Goal: Transaction & Acquisition: Download file/media

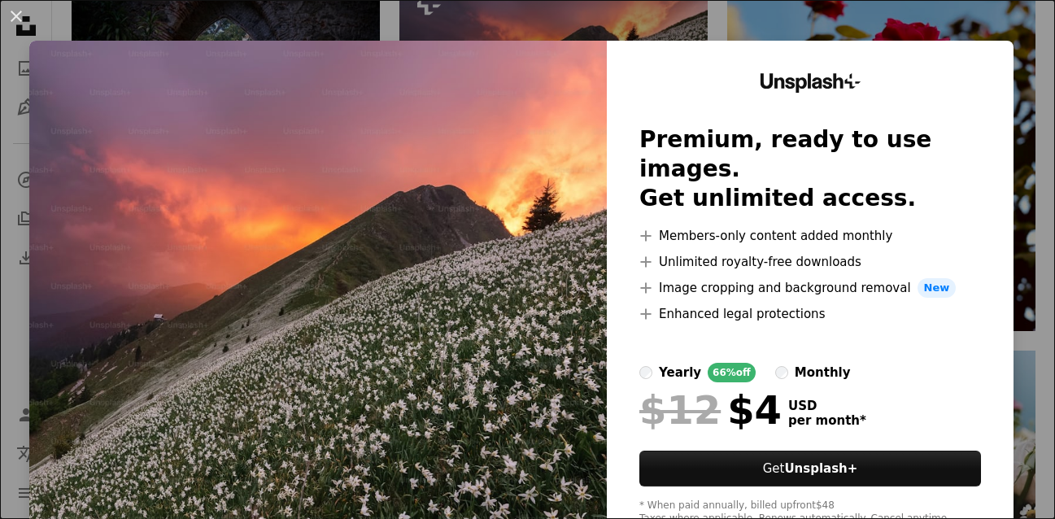
click at [946, 8] on div "An X shape Unsplash+ Premium, ready to use images. Get unlimited access. A plus…" at bounding box center [527, 259] width 1055 height 519
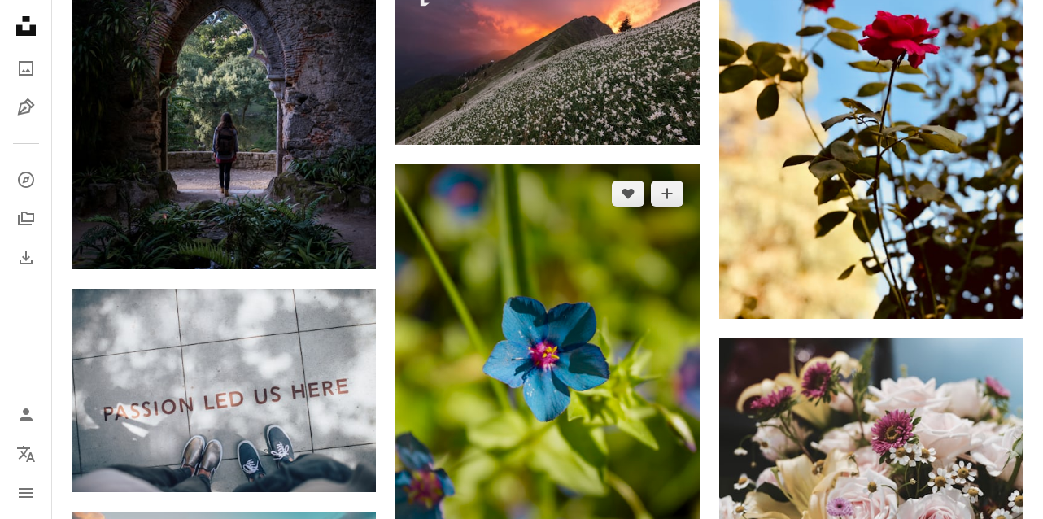
click at [587, 247] on img at bounding box center [547, 392] width 304 height 456
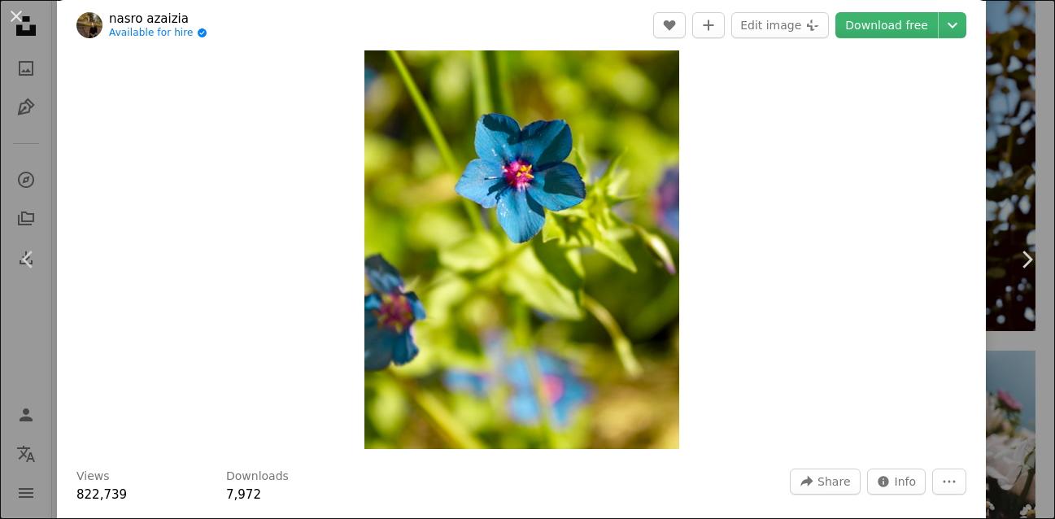
scroll to position [81, 0]
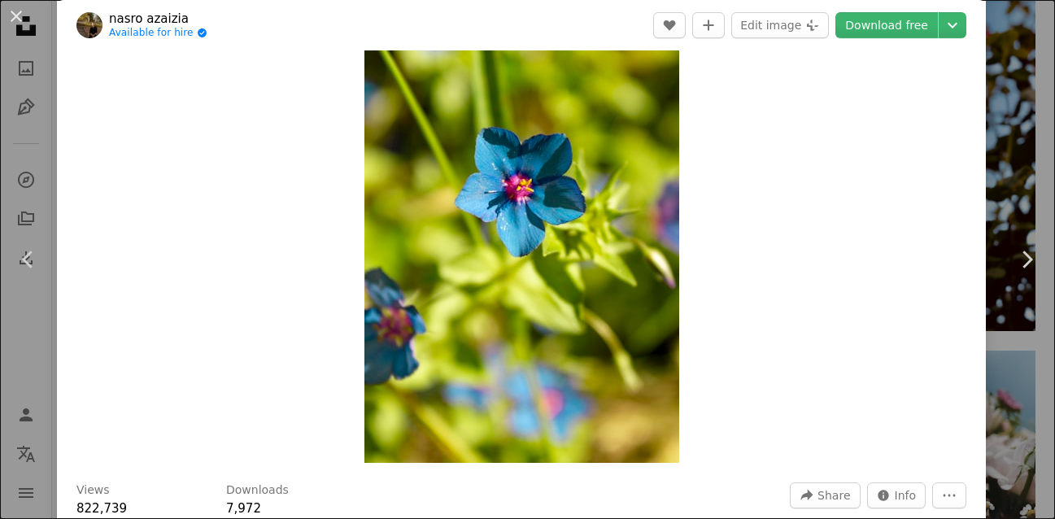
click at [496, 324] on img "Zoom in on this image" at bounding box center [522, 226] width 315 height 473
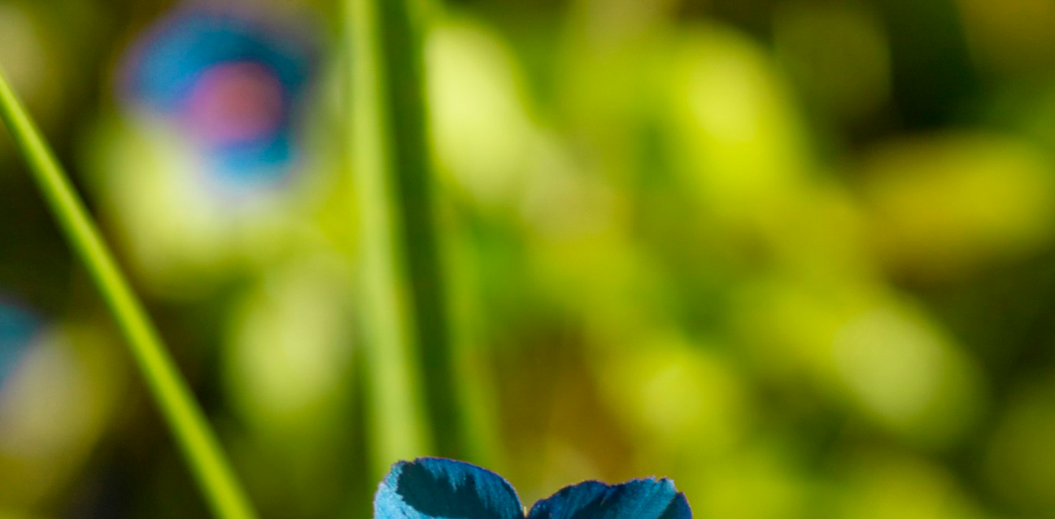
scroll to position [516, 0]
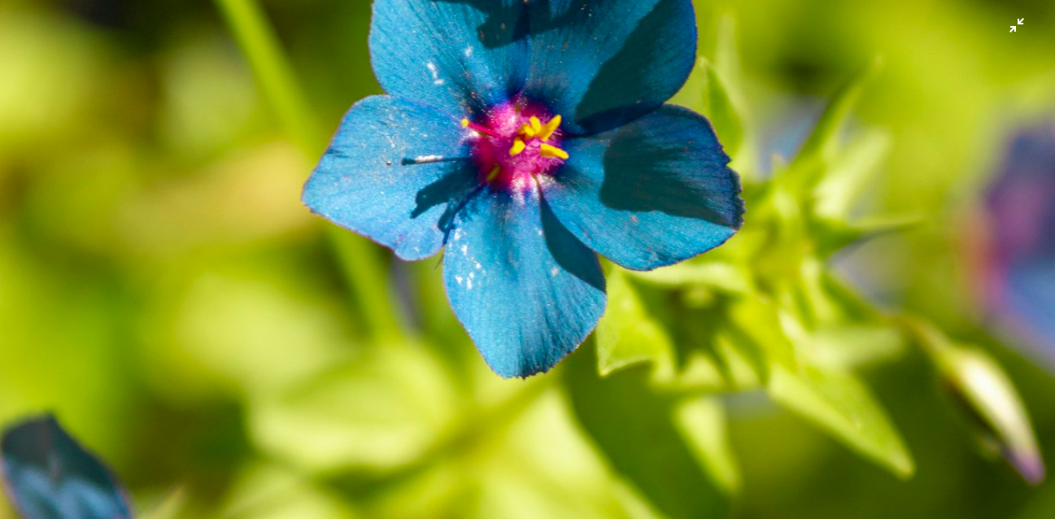
click at [496, 324] on img "Zoom out on this image" at bounding box center [527, 276] width 1057 height 1586
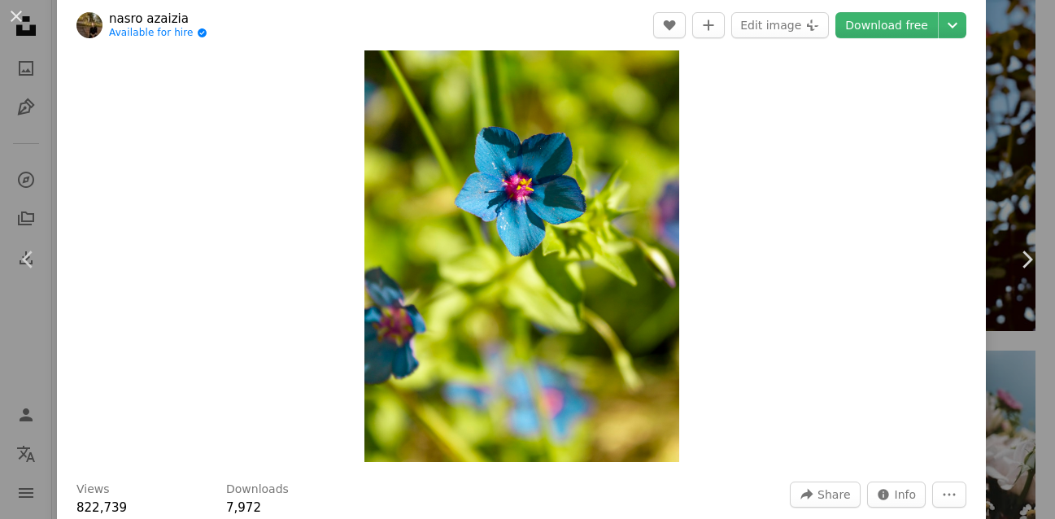
scroll to position [72, 0]
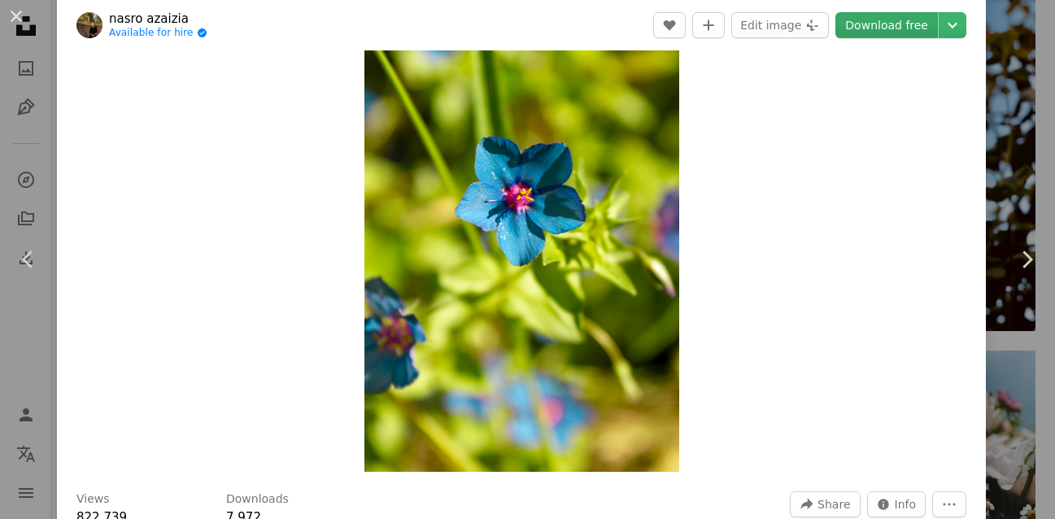
click at [868, 24] on link "Download free" at bounding box center [887, 25] width 103 height 26
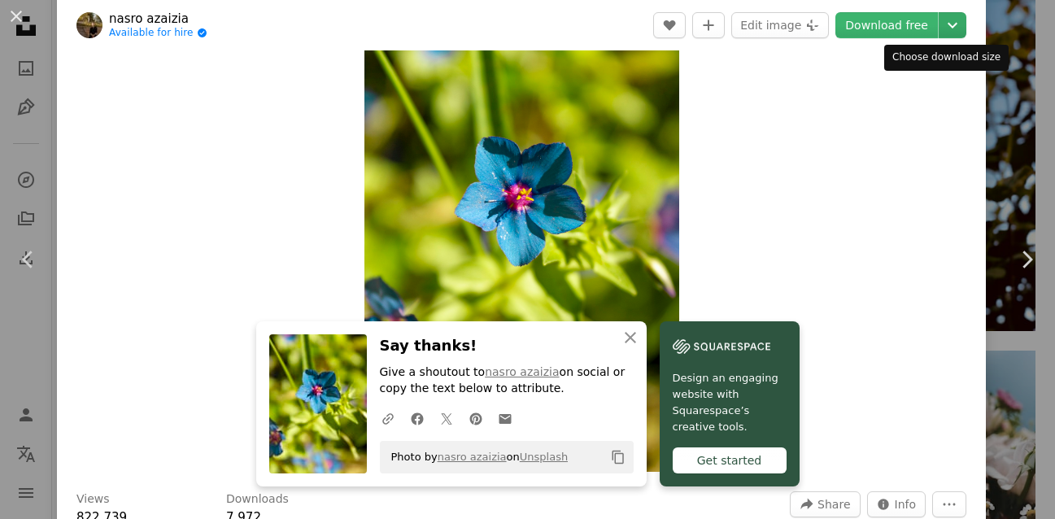
click at [948, 27] on icon "Choose download size" at bounding box center [953, 26] width 10 height 6
click at [630, 168] on dialog "An X shape Chevron left Chevron right An X shape Close Say thanks! Give a shout…" at bounding box center [527, 259] width 1055 height 519
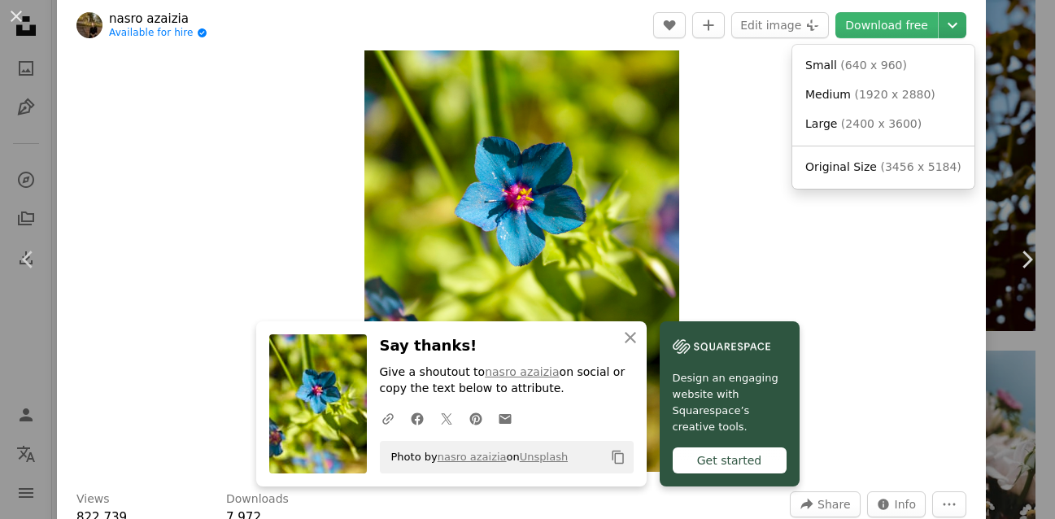
click at [942, 22] on icon "Chevron down" at bounding box center [953, 25] width 26 height 20
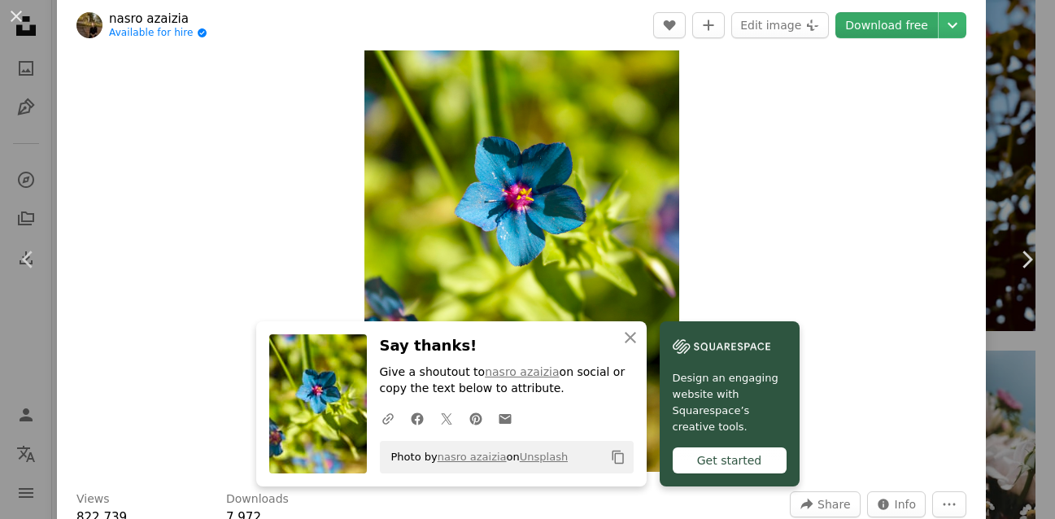
click at [897, 24] on dialog "An X shape Chevron left Chevron right An X shape Close Say thanks! Give a shout…" at bounding box center [527, 259] width 1055 height 519
click at [893, 24] on link "Download free" at bounding box center [887, 25] width 103 height 26
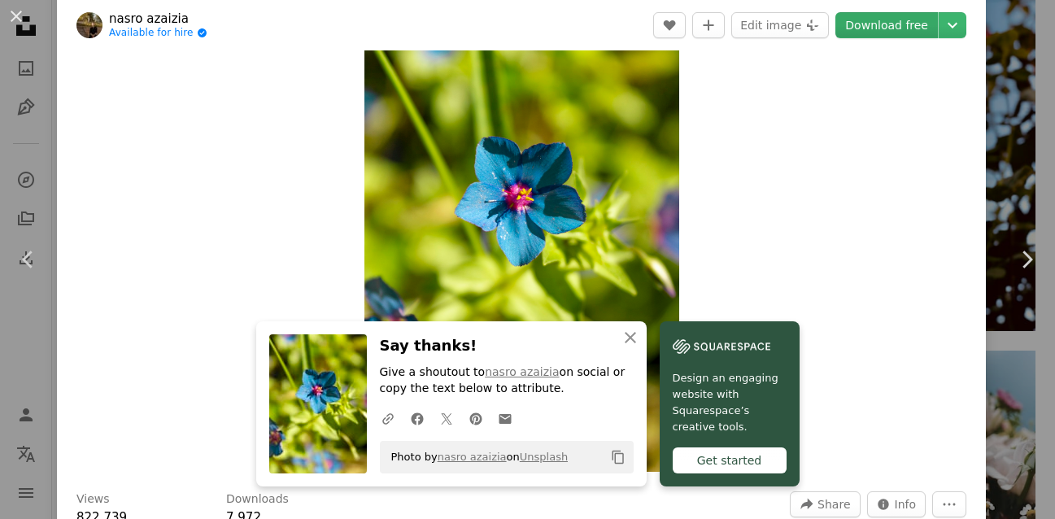
click at [893, 24] on link "Download free" at bounding box center [887, 25] width 103 height 26
